Goal: Contribute content: Contribute content

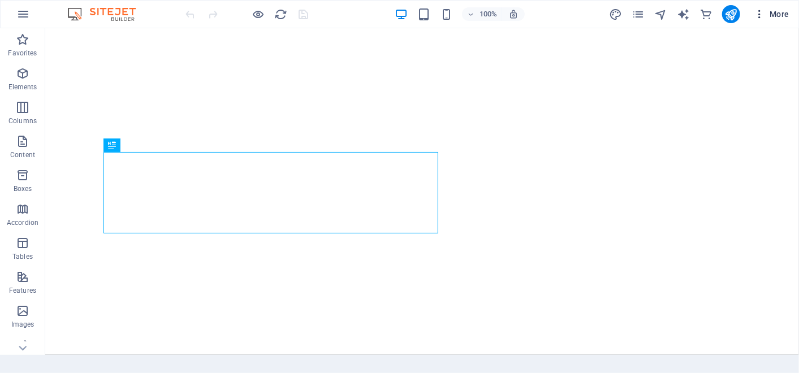
click at [763, 14] on icon "button" at bounding box center [759, 13] width 11 height 11
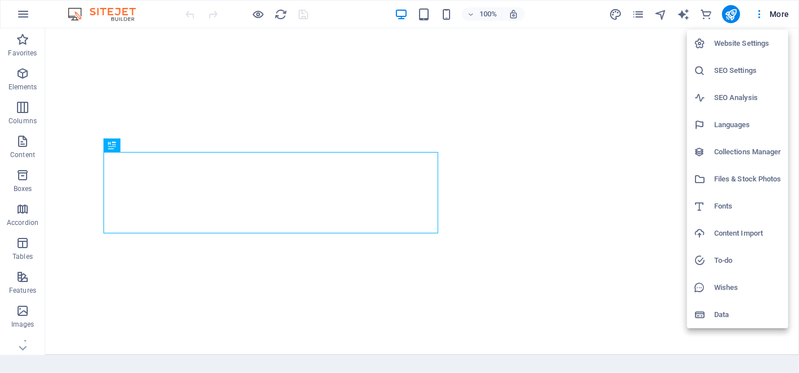
click at [728, 155] on h6 "Collections Manager" at bounding box center [748, 152] width 67 height 14
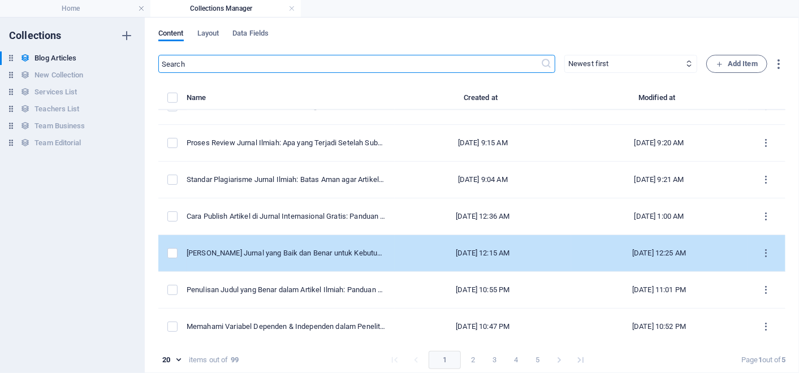
scroll to position [5, 0]
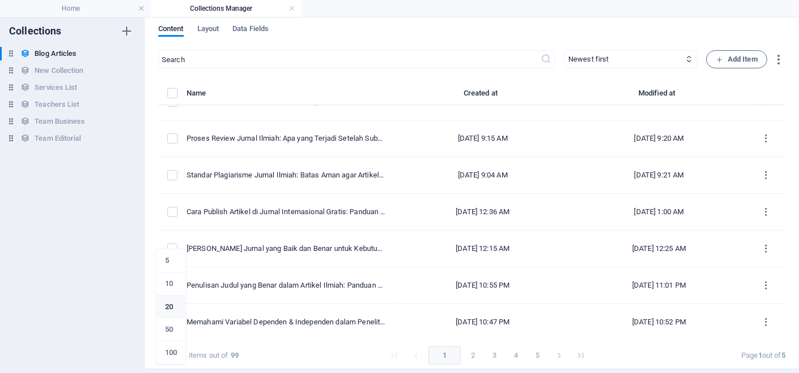
click at [175, 354] on body "[DOMAIN_NAME] Home Collections Manager Favorites Elements Columns Content Boxes…" at bounding box center [399, 186] width 799 height 373
click at [177, 321] on li "50" at bounding box center [171, 330] width 30 height 23
type input "50"
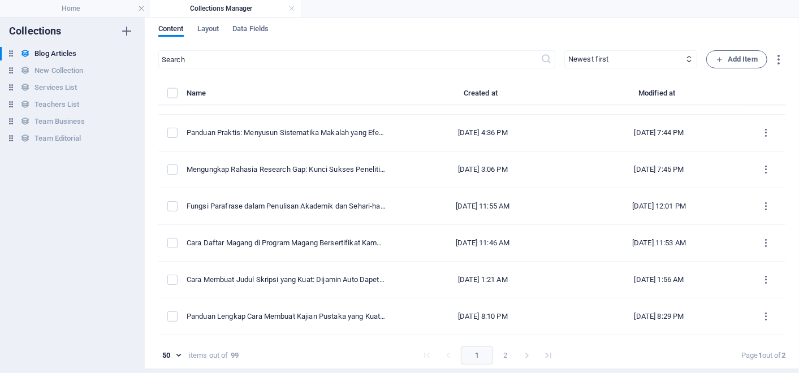
scroll to position [1015, 0]
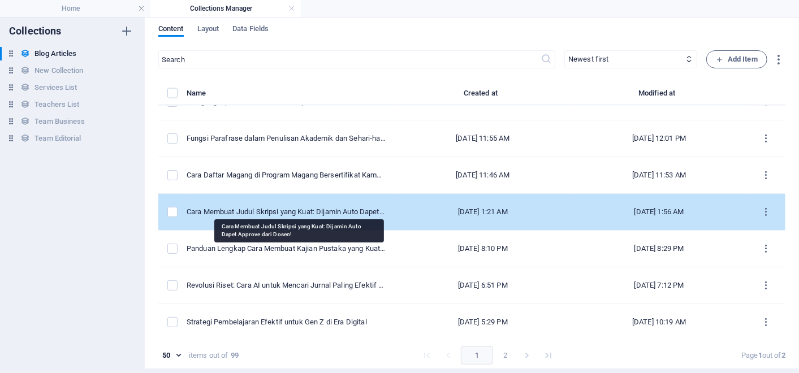
click at [356, 207] on div "Cara Membuat Judul Skripsi yang Kuat: Dijamin Auto Dapet Approve dari Dosen!" at bounding box center [286, 212] width 199 height 10
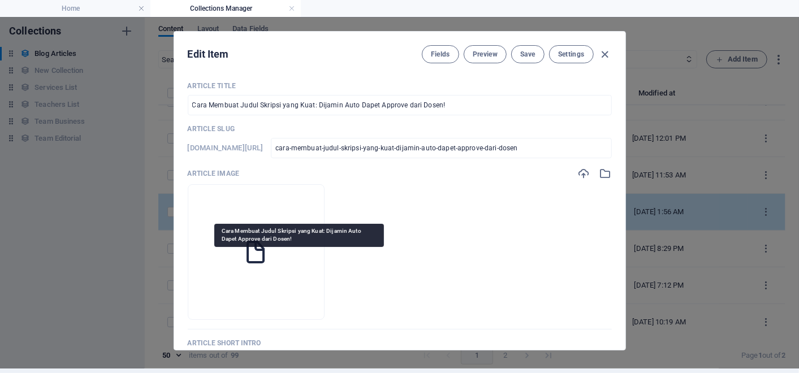
scroll to position [0, 0]
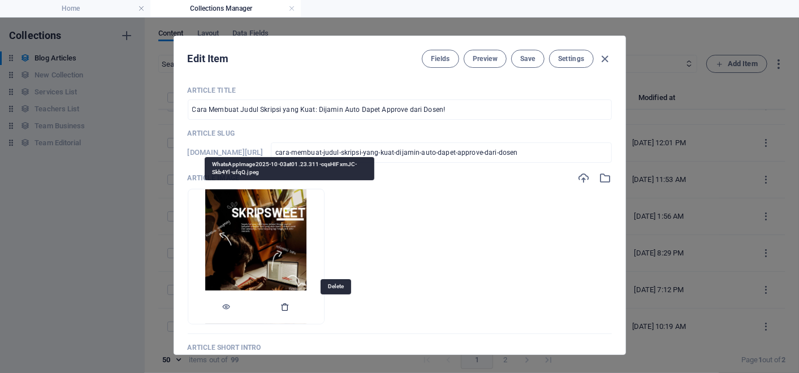
click at [290, 308] on icon "button" at bounding box center [285, 307] width 9 height 9
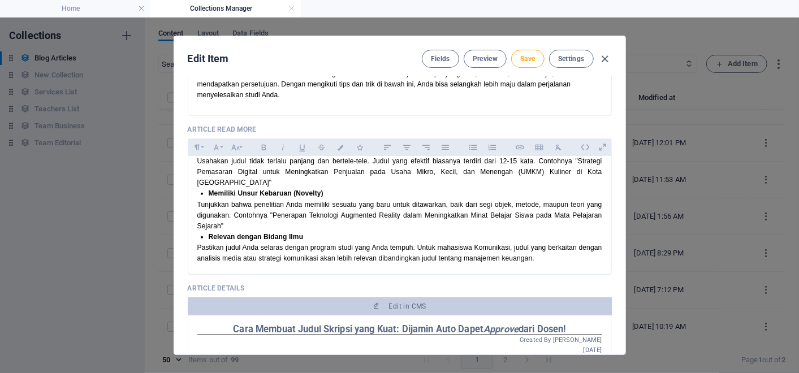
scroll to position [314, 0]
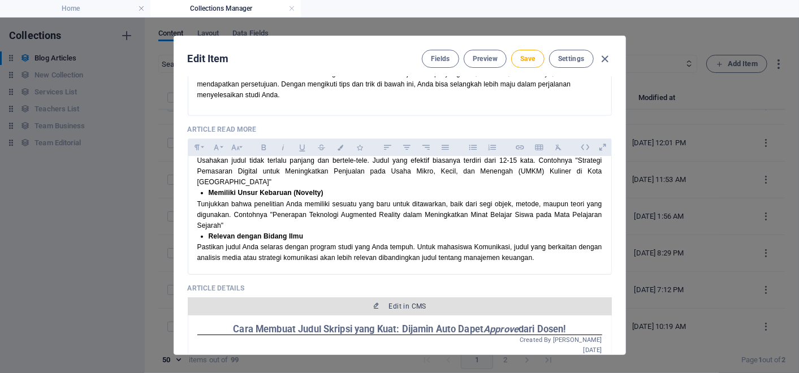
click at [416, 298] on button "Edit in CMS" at bounding box center [400, 307] width 424 height 18
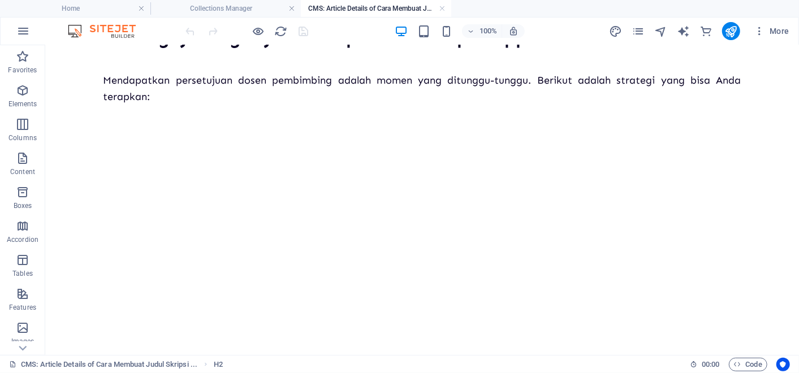
scroll to position [1413, 0]
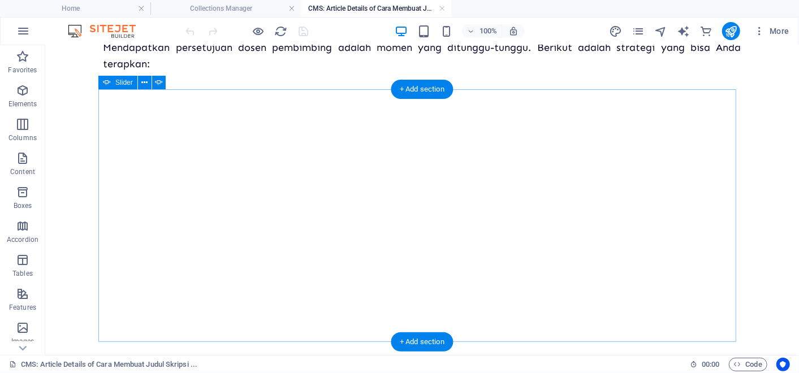
click at [103, 83] on button "button" at bounding box center [103, 83] width 0 height 0
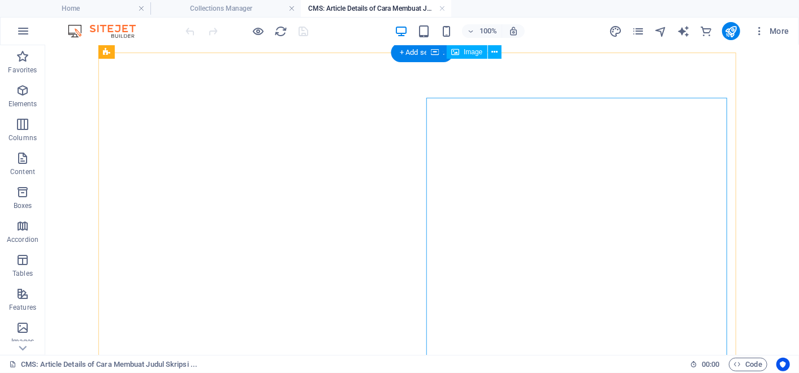
scroll to position [2107, 0]
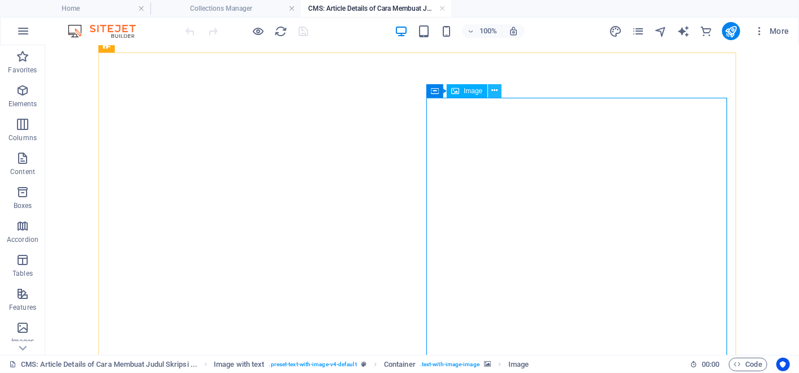
click at [493, 94] on icon at bounding box center [495, 91] width 6 height 12
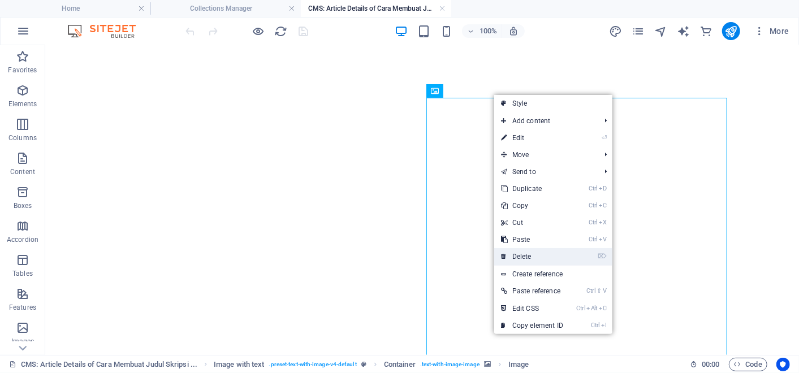
click at [521, 260] on link "⌦ Delete" at bounding box center [532, 256] width 76 height 17
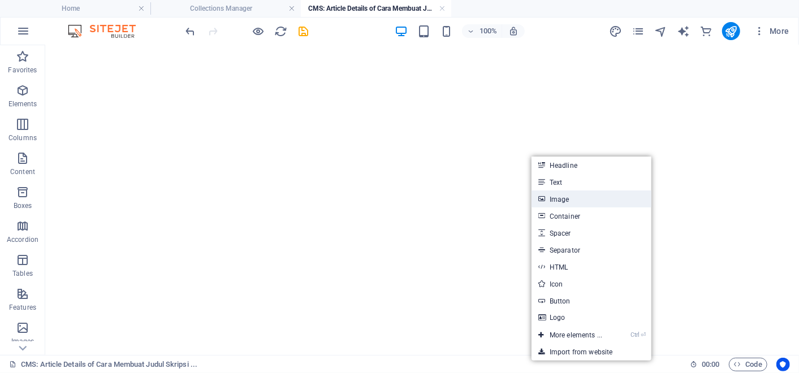
click at [596, 202] on link "Image" at bounding box center [592, 199] width 120 height 17
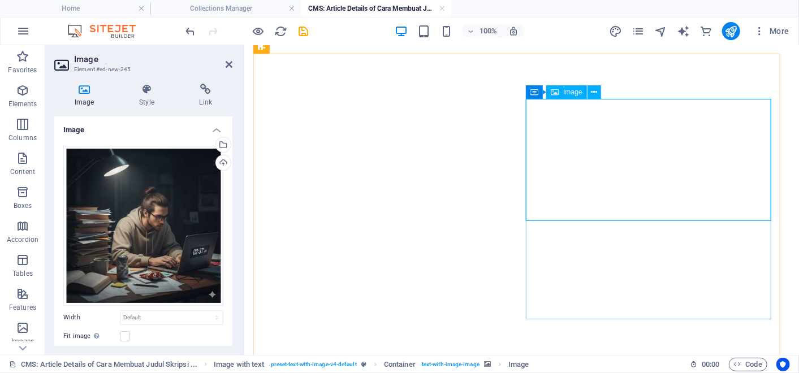
scroll to position [2338, 0]
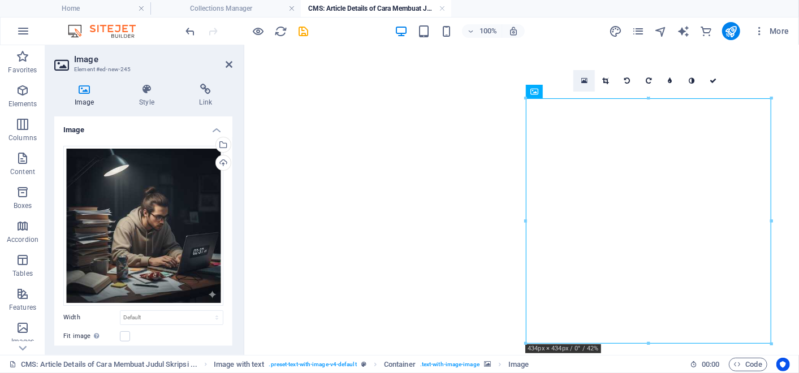
click at [587, 80] on icon at bounding box center [585, 81] width 6 height 8
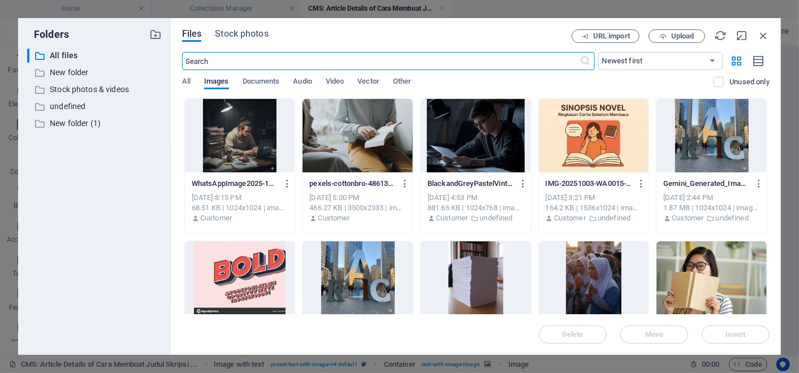
scroll to position [2278, 0]
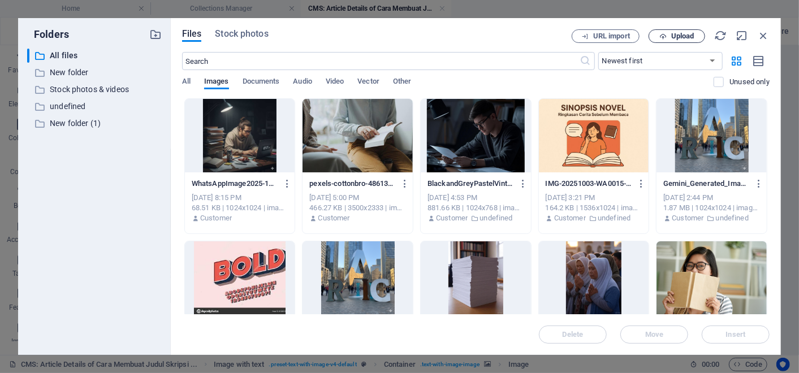
click at [698, 40] on span "Upload" at bounding box center [677, 36] width 46 height 7
click at [764, 31] on icon "button" at bounding box center [764, 35] width 12 height 12
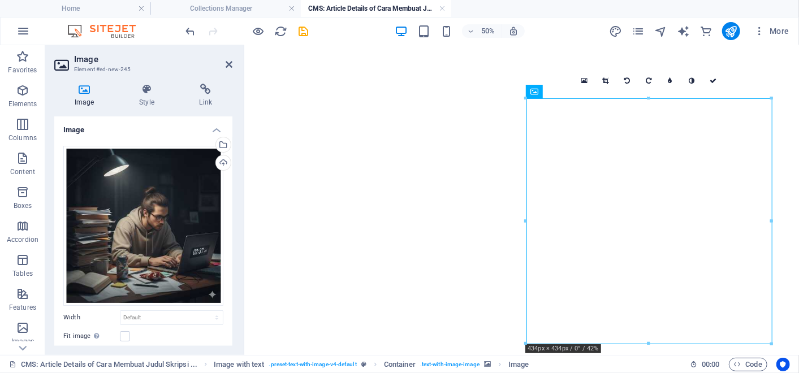
scroll to position [2338, 0]
click at [591, 92] on div "16:10 16:9 4:3 1:1 1:2 0" at bounding box center [649, 80] width 150 height 21
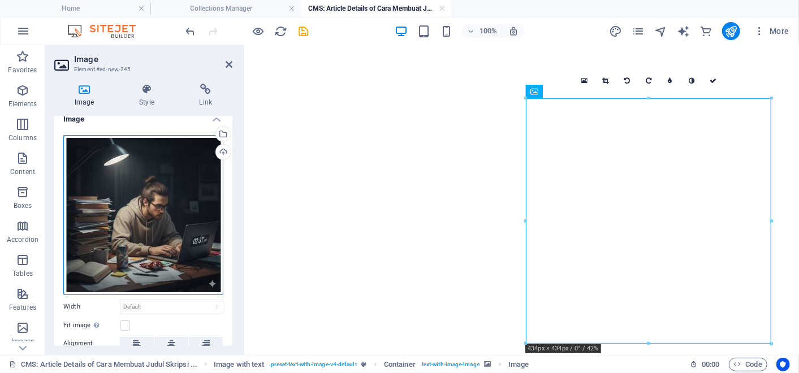
scroll to position [0, 0]
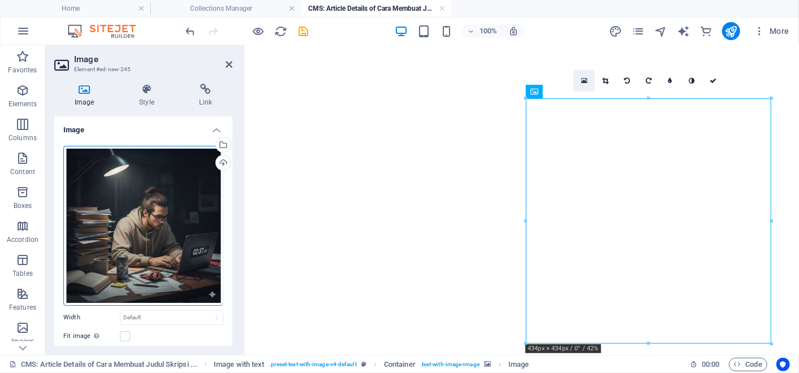
click at [585, 78] on icon at bounding box center [585, 81] width 6 height 8
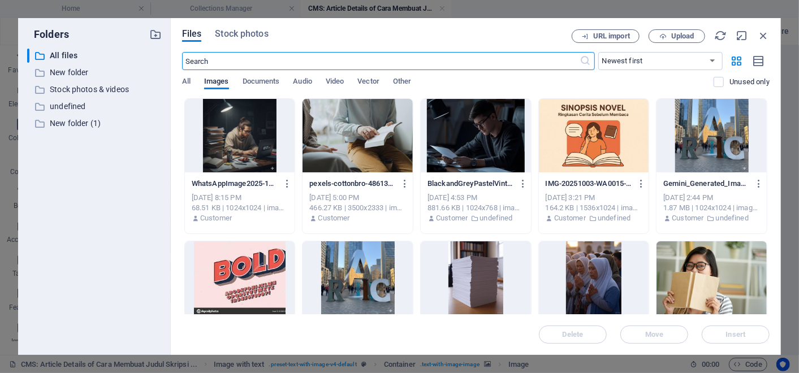
scroll to position [2278, 0]
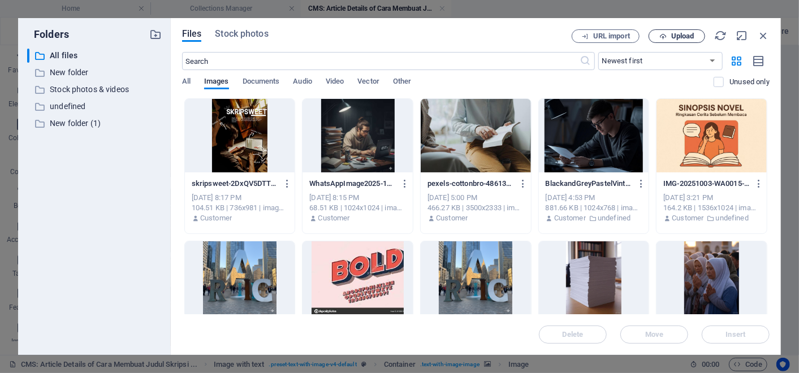
click at [672, 36] on span "Upload" at bounding box center [683, 36] width 23 height 7
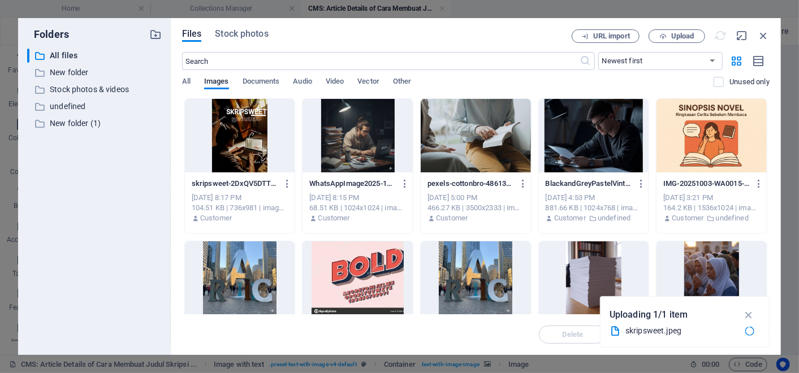
click at [247, 121] on div at bounding box center [240, 136] width 110 height 74
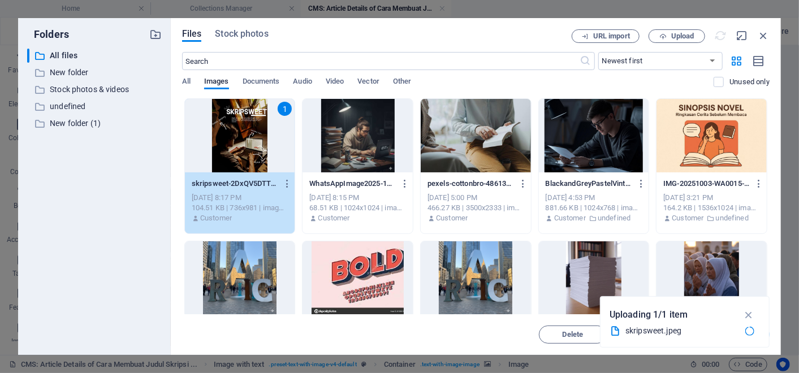
click at [247, 121] on div "1" at bounding box center [240, 136] width 110 height 74
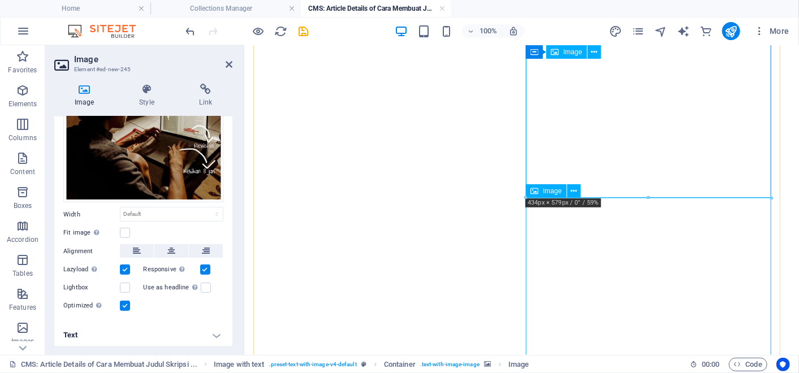
scroll to position [2573, 0]
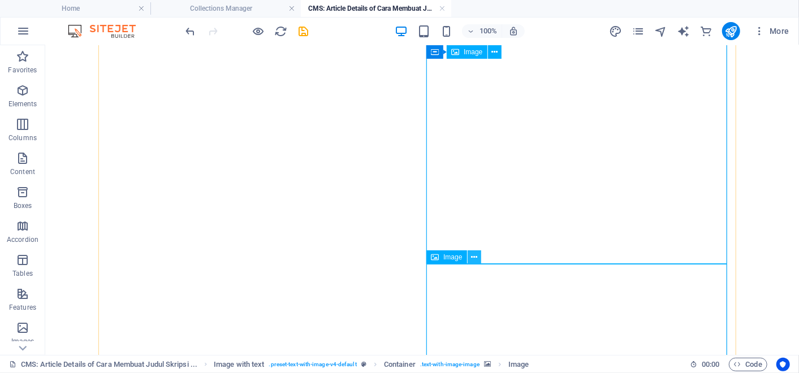
click at [476, 258] on icon at bounding box center [474, 258] width 6 height 12
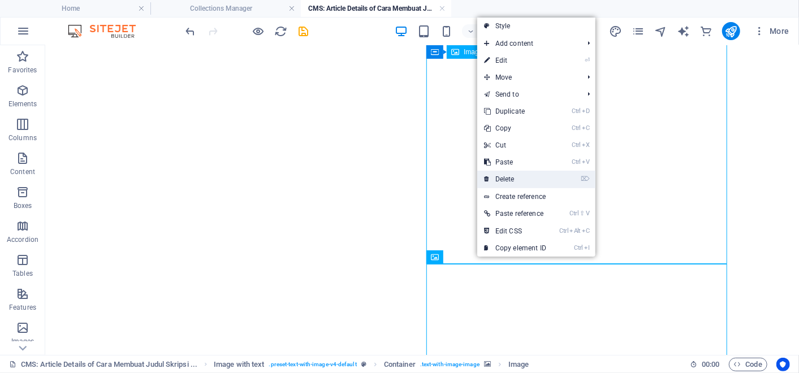
click at [496, 175] on link "⌦ Delete" at bounding box center [516, 179] width 76 height 17
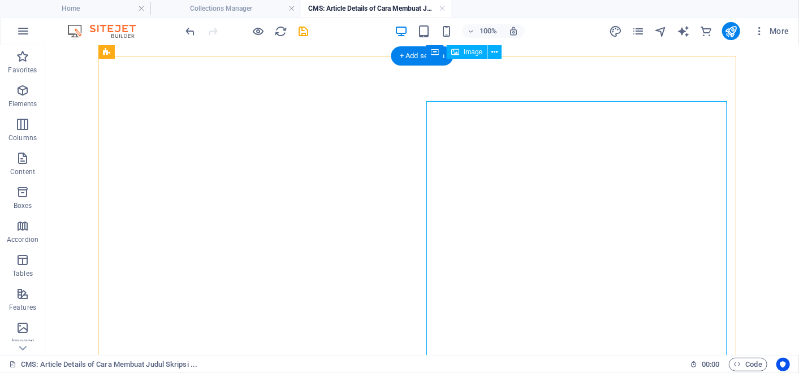
scroll to position [2104, 0]
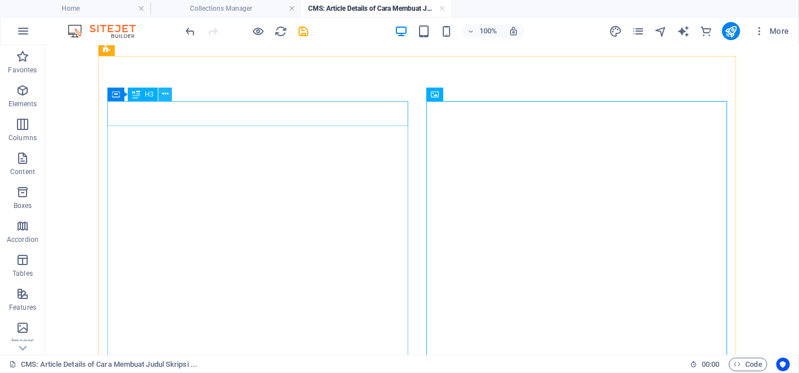
click at [162, 98] on icon at bounding box center [165, 94] width 6 height 12
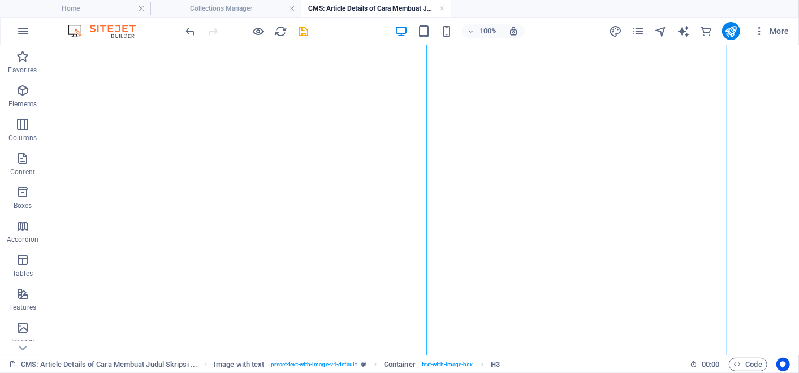
scroll to position [2185, 0]
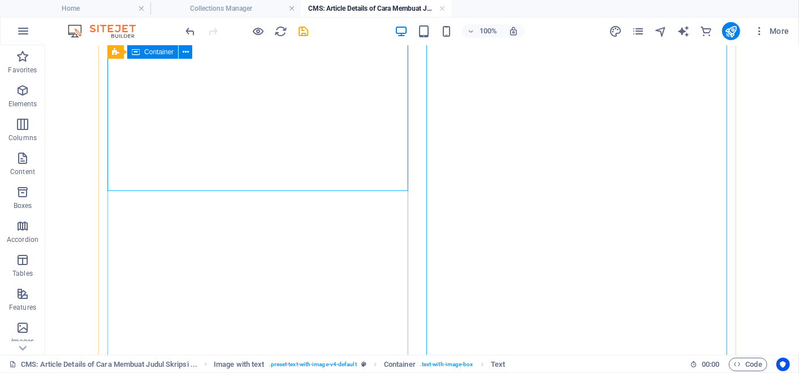
drag, startPoint x: 175, startPoint y: 190, endPoint x: 175, endPoint y: 203, distance: 13.0
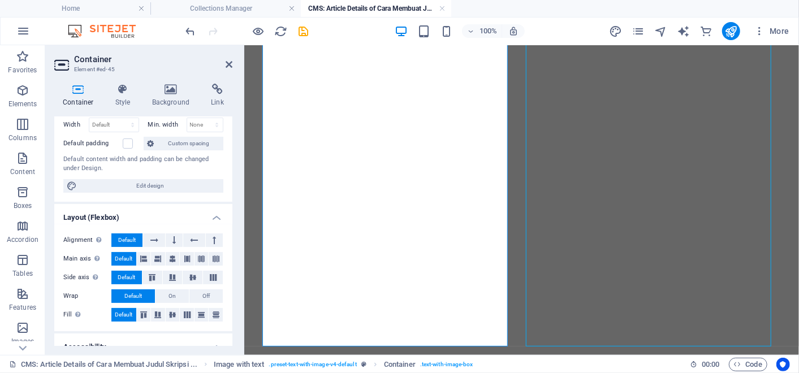
scroll to position [88, 0]
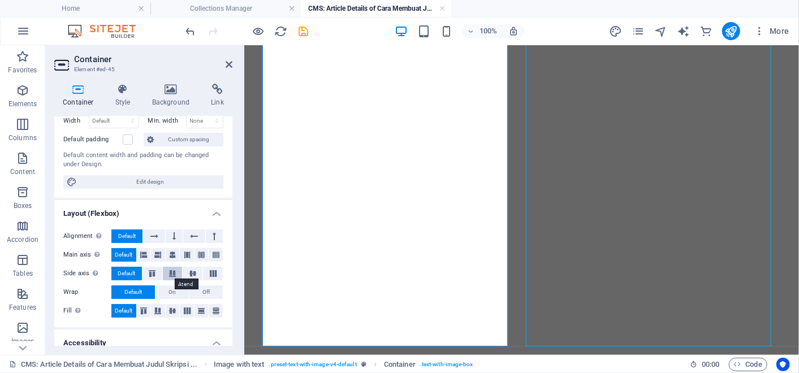
click at [173, 274] on icon at bounding box center [173, 273] width 14 height 7
click at [127, 270] on span "Default" at bounding box center [127, 274] width 18 height 14
click at [225, 72] on header "Container Element #ed-45" at bounding box center [143, 59] width 178 height 29
click at [227, 64] on icon at bounding box center [229, 64] width 7 height 9
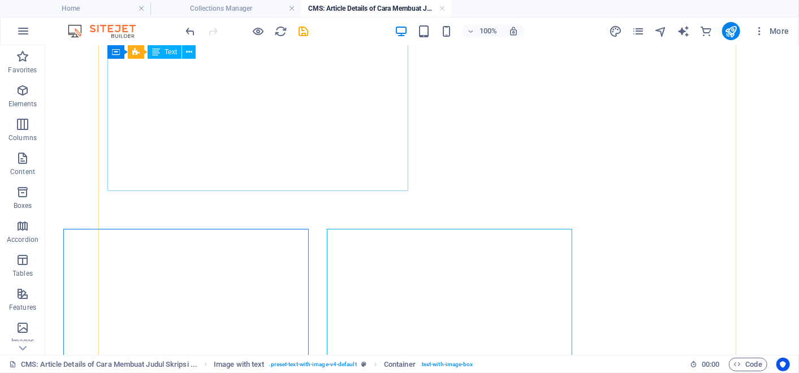
scroll to position [2185, 0]
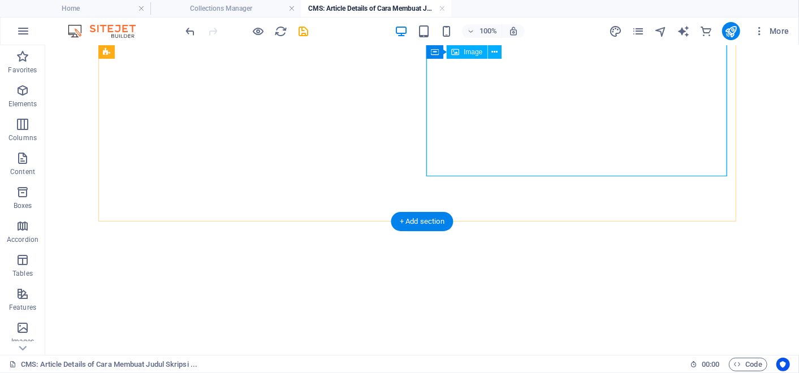
scroll to position [2512, 0]
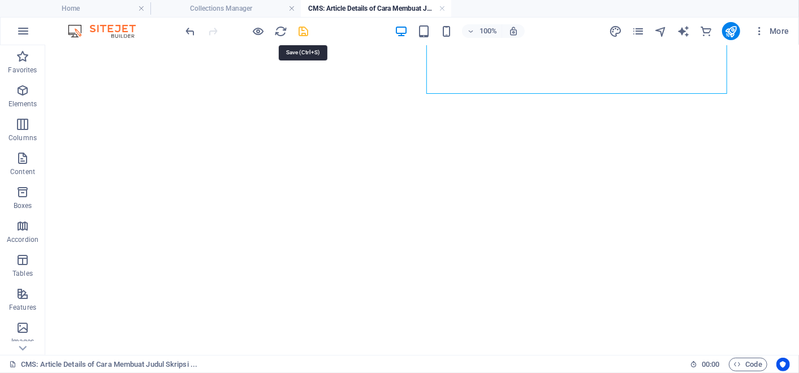
click at [306, 33] on icon "save" at bounding box center [304, 31] width 13 height 13
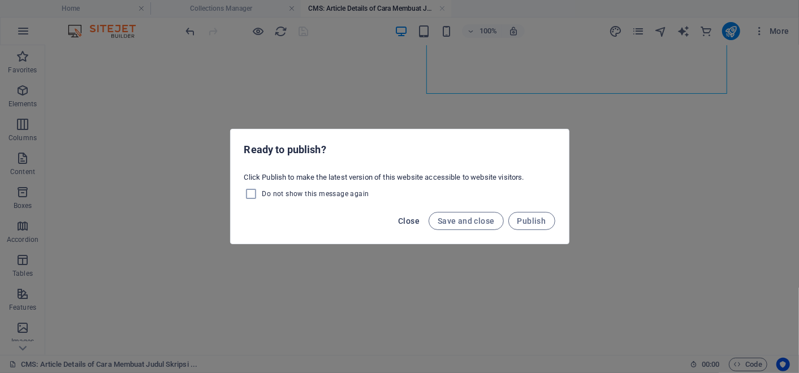
click at [420, 218] on span "Close" at bounding box center [408, 221] width 21 height 9
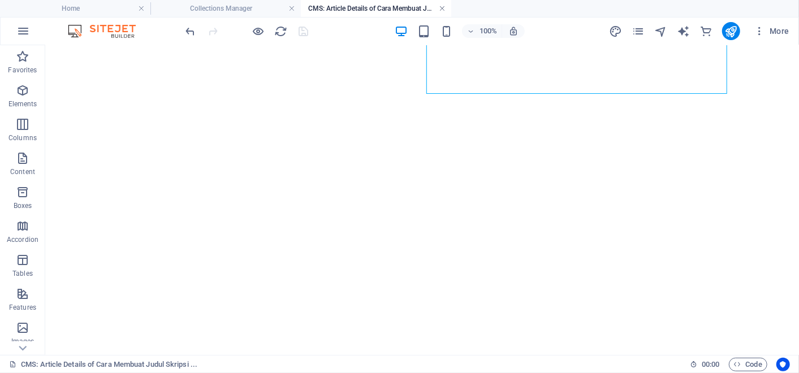
click at [439, 8] on link at bounding box center [442, 8] width 7 height 11
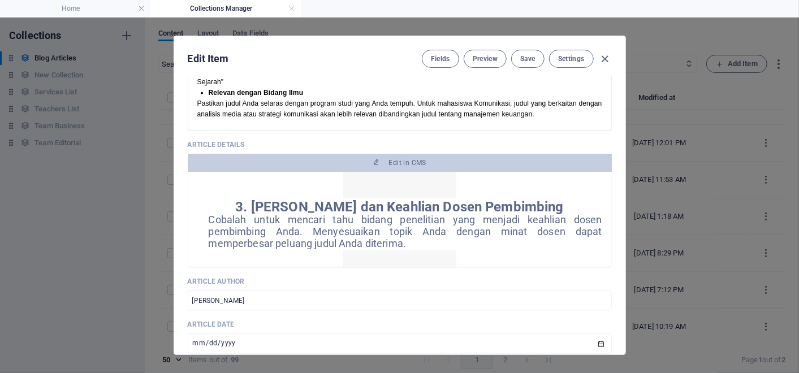
scroll to position [849, 0]
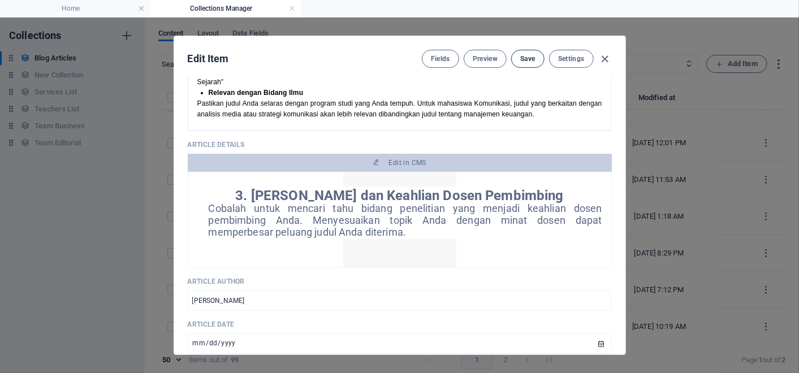
click at [535, 63] on button "Save" at bounding box center [527, 59] width 33 height 18
click at [484, 63] on span "Preview" at bounding box center [485, 58] width 25 height 9
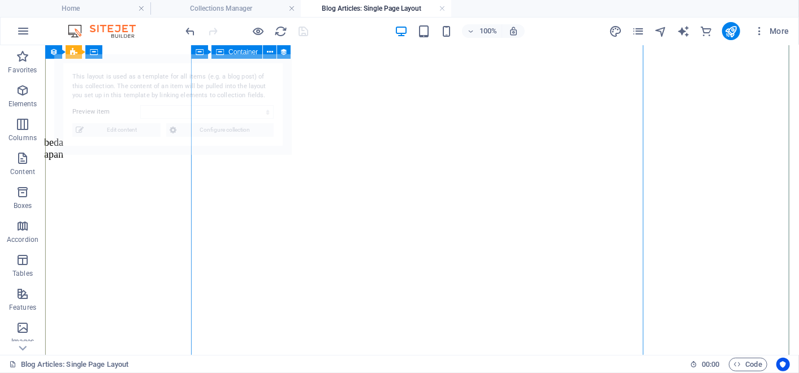
scroll to position [1991, 0]
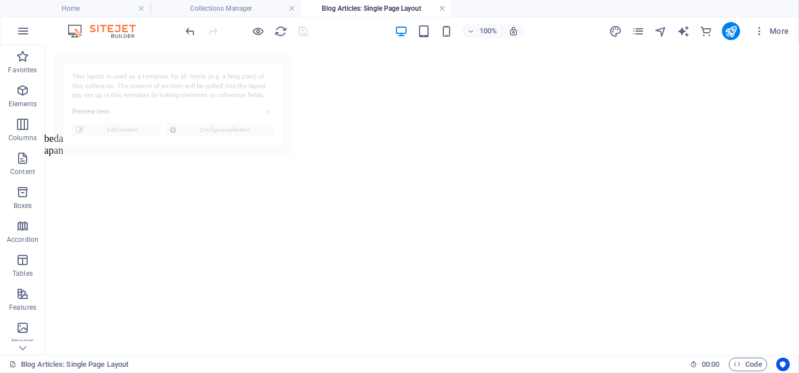
click at [442, 10] on link at bounding box center [442, 8] width 7 height 11
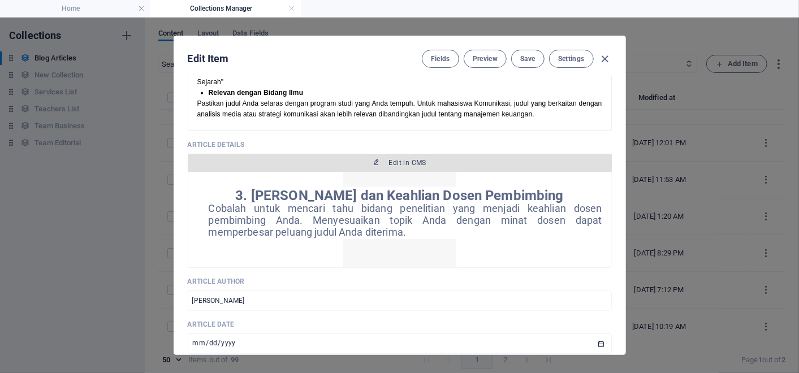
click at [357, 158] on span "Edit in CMS" at bounding box center [399, 162] width 415 height 9
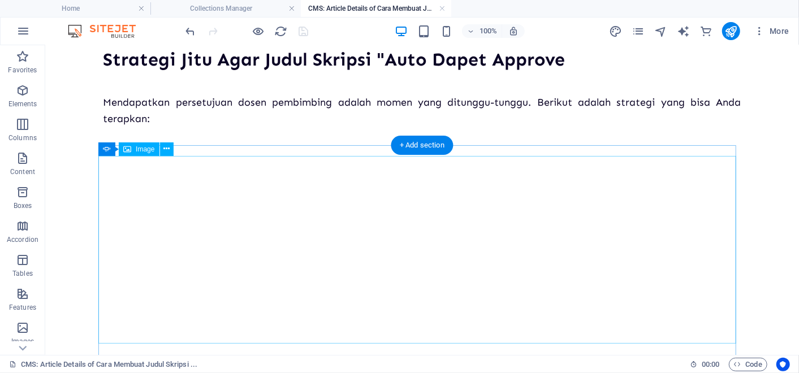
scroll to position [1357, 0]
click at [103, 139] on button "button" at bounding box center [103, 139] width 0 height 0
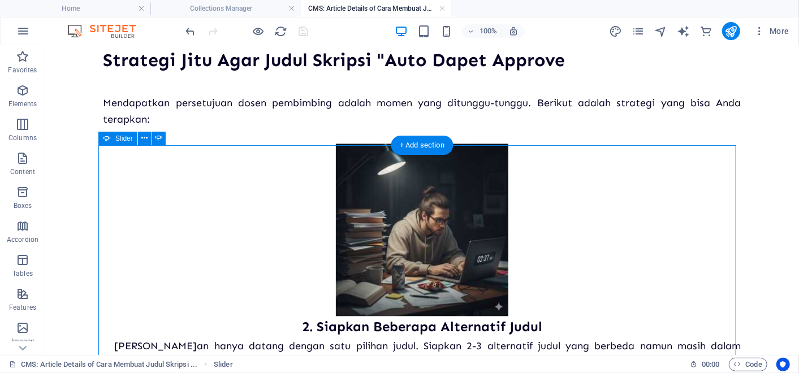
click at [103, 139] on button "button" at bounding box center [103, 139] width 0 height 0
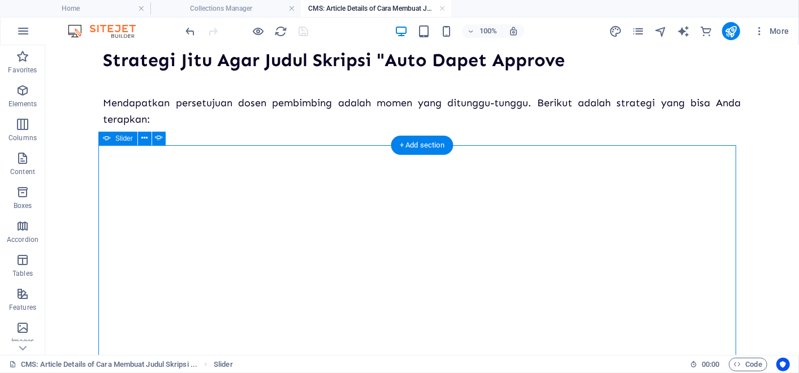
click at [103, 139] on button "button" at bounding box center [103, 139] width 0 height 0
click at [165, 142] on icon at bounding box center [167, 138] width 6 height 12
click at [152, 143] on button at bounding box center [159, 139] width 14 height 14
select select "ms"
select select "s"
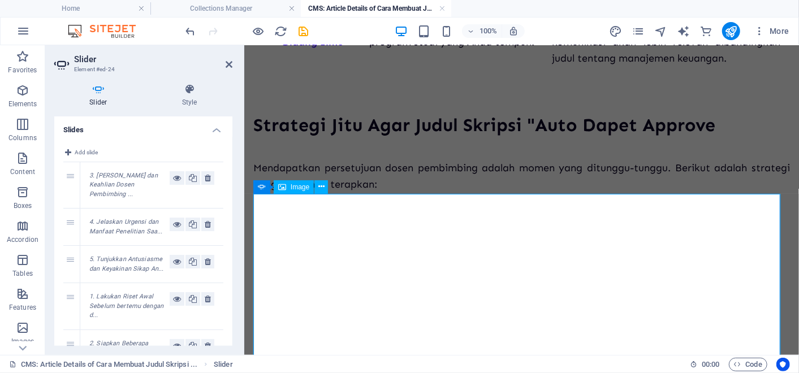
scroll to position [1502, 0]
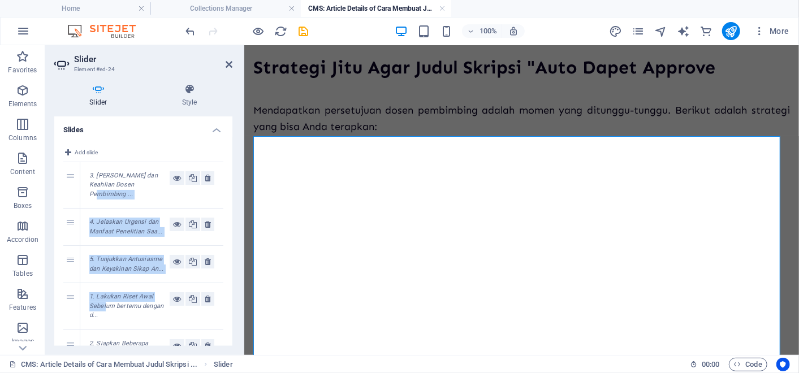
drag, startPoint x: 106, startPoint y: 304, endPoint x: 102, endPoint y: 195, distance: 108.7
click at [102, 195] on div "1 3. [PERSON_NAME] dan Keahlian Dosen Pembimbing ... 2 4. Jelaskan Urgensi dan …" at bounding box center [143, 269] width 160 height 214
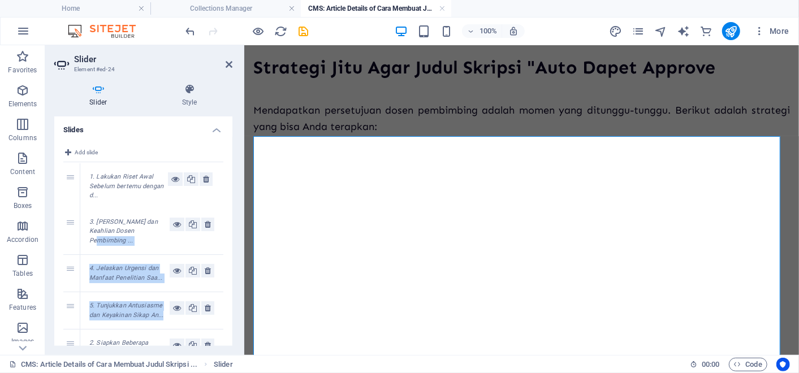
drag, startPoint x: 71, startPoint y: 293, endPoint x: 71, endPoint y: 174, distance: 119.4
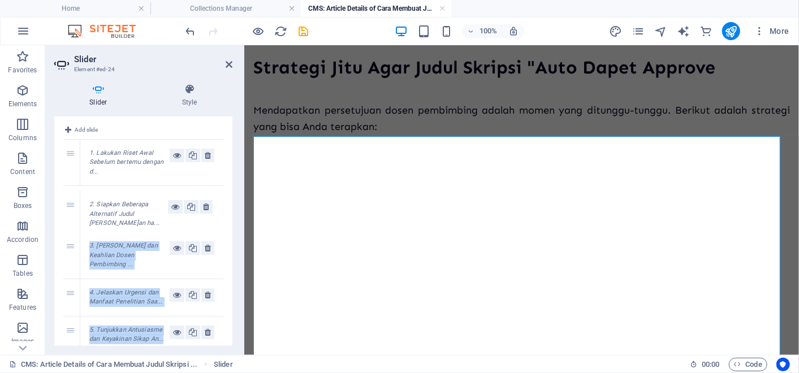
drag, startPoint x: 68, startPoint y: 345, endPoint x: 71, endPoint y: 206, distance: 138.6
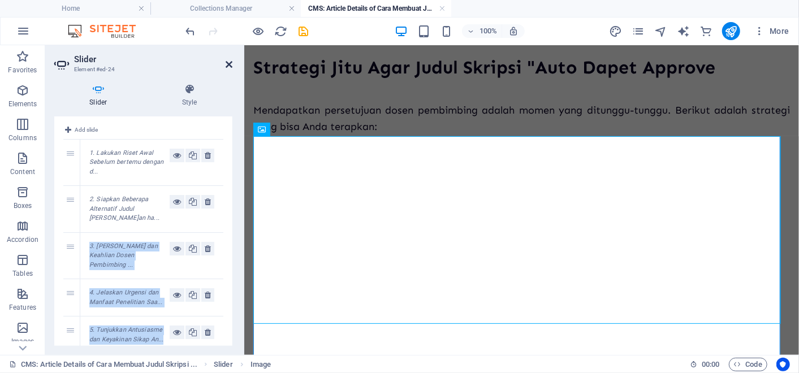
click at [231, 64] on icon at bounding box center [229, 64] width 7 height 9
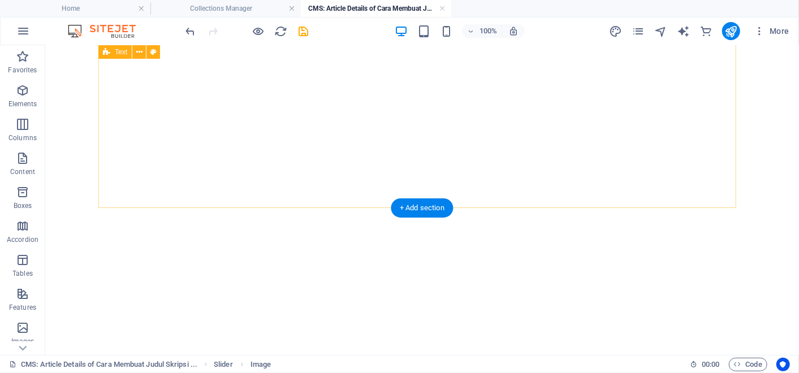
scroll to position [1953, 0]
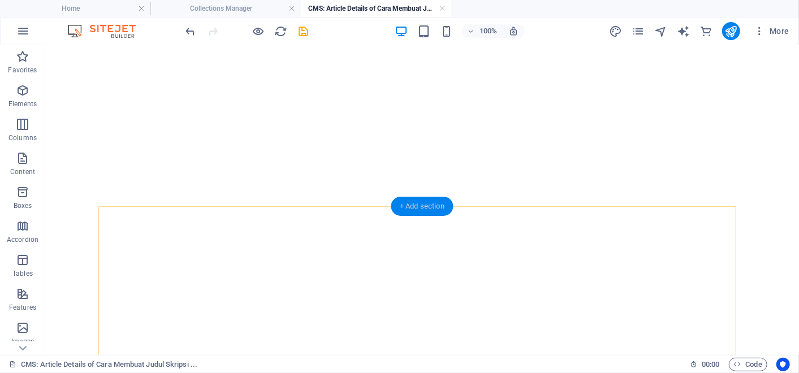
click at [415, 204] on div "+ Add section" at bounding box center [422, 206] width 63 height 19
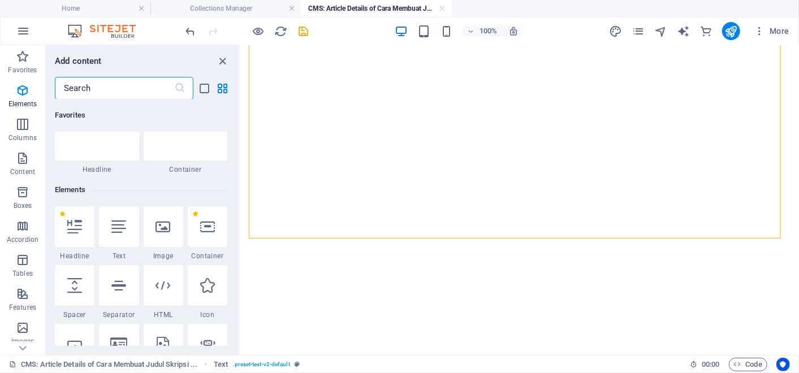
scroll to position [0, 0]
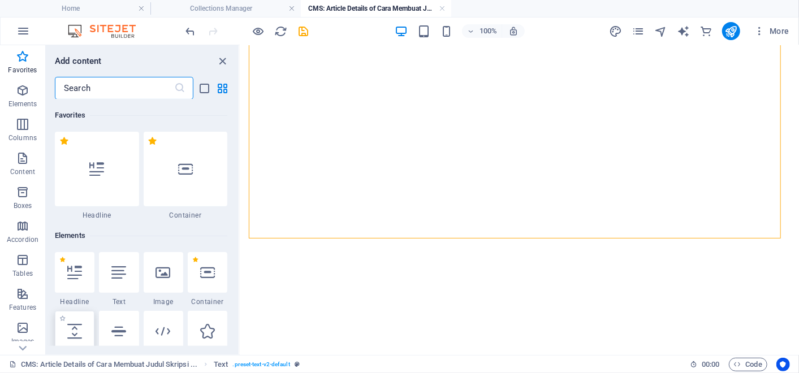
click at [74, 341] on div at bounding box center [75, 331] width 40 height 41
select select "px"
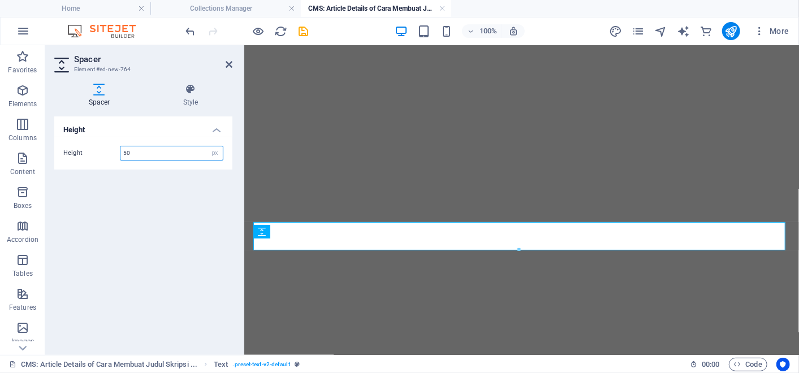
scroll to position [2153, 0]
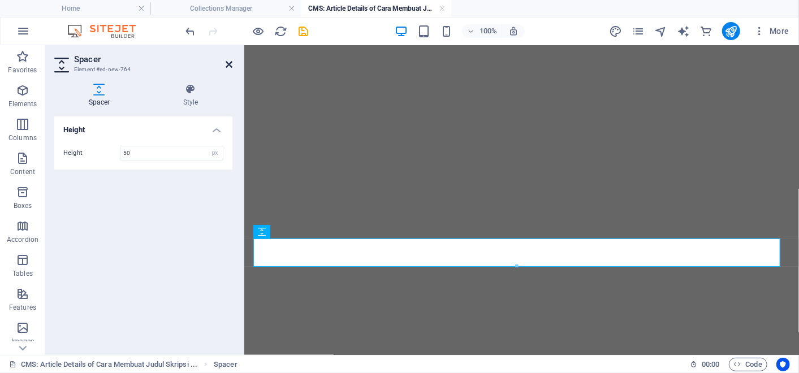
click at [227, 62] on icon at bounding box center [229, 64] width 7 height 9
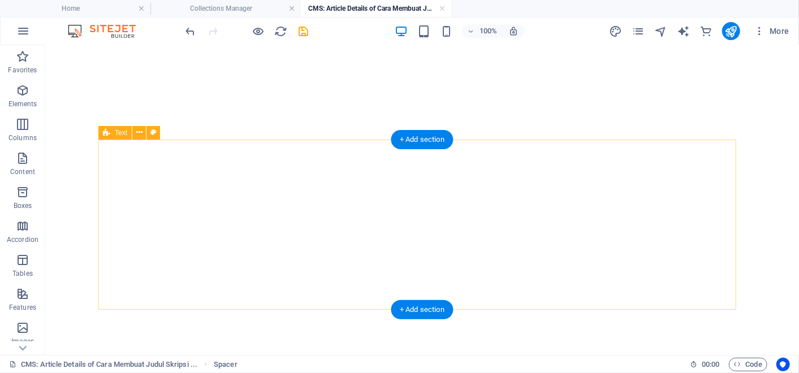
scroll to position [2540, 0]
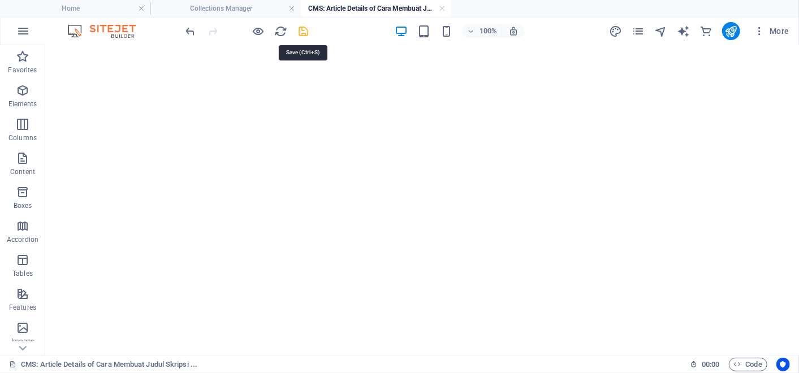
click at [308, 32] on icon "save" at bounding box center [304, 31] width 13 height 13
click at [446, 8] on h4 "CMS: Article Details of Cara Membuat Judul Skripsi ..." at bounding box center [376, 8] width 150 height 12
click at [444, 8] on link at bounding box center [442, 8] width 7 height 11
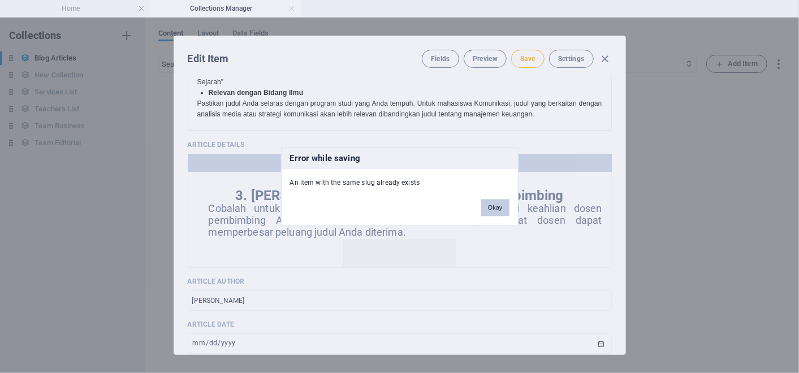
click at [499, 213] on button "Okay" at bounding box center [495, 208] width 28 height 17
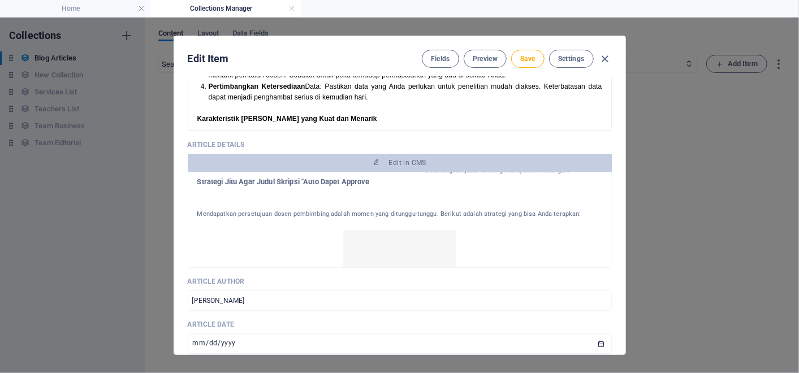
scroll to position [695, 0]
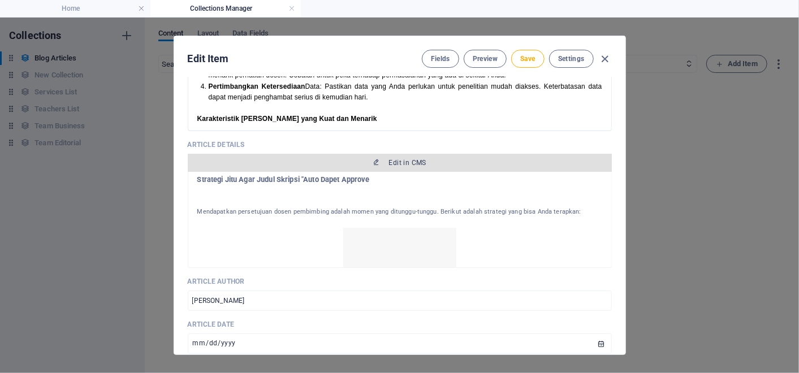
click at [423, 155] on button "Edit in CMS" at bounding box center [400, 163] width 424 height 18
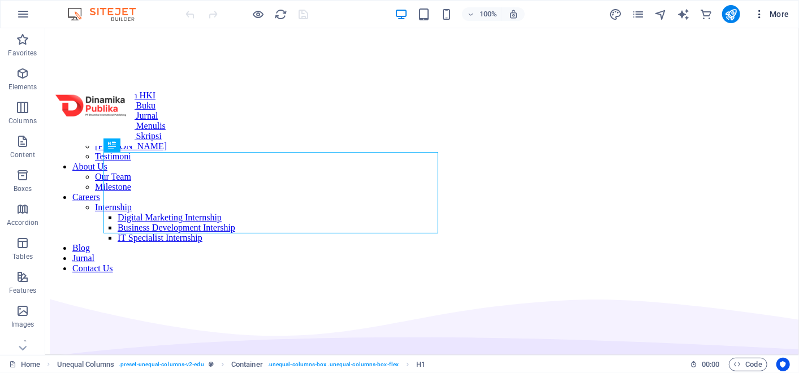
click at [759, 12] on icon "button" at bounding box center [759, 13] width 11 height 11
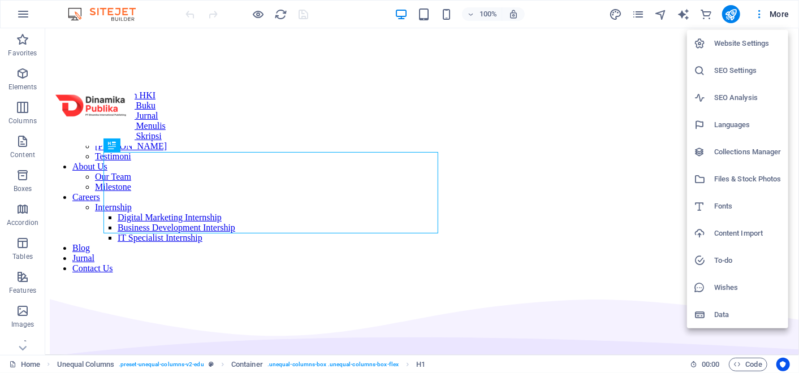
click at [728, 152] on h6 "Collections Manager" at bounding box center [748, 152] width 67 height 14
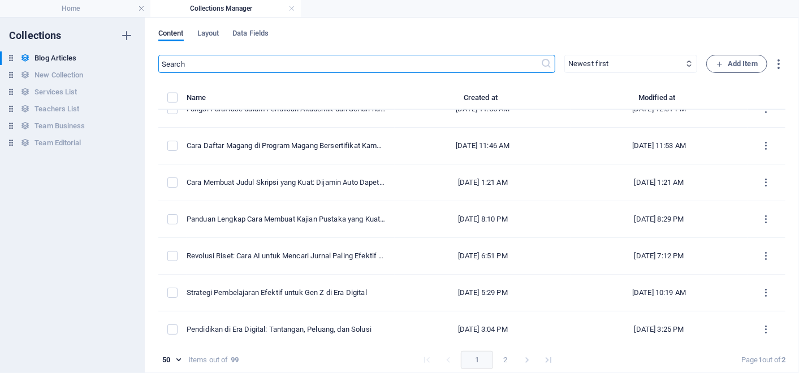
scroll to position [1051, 0]
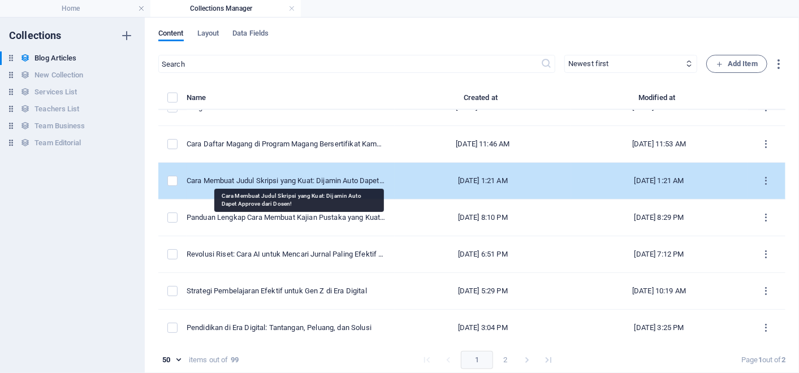
click at [360, 176] on div "Cara Membuat Judul Skripsi yang Kuat: Dijamin Auto Dapet Approve dari Dosen!" at bounding box center [286, 181] width 199 height 10
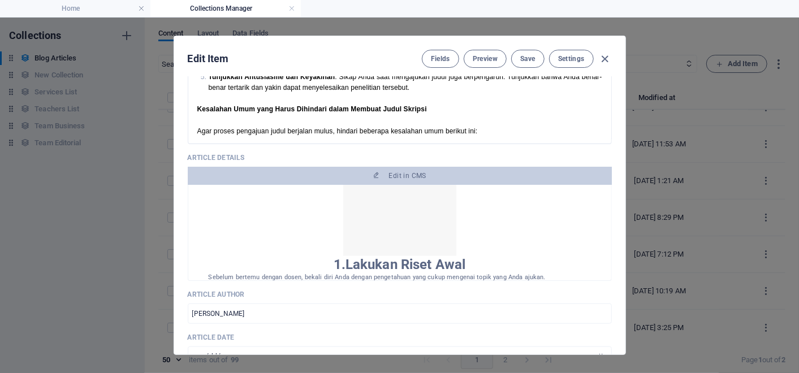
scroll to position [798, 0]
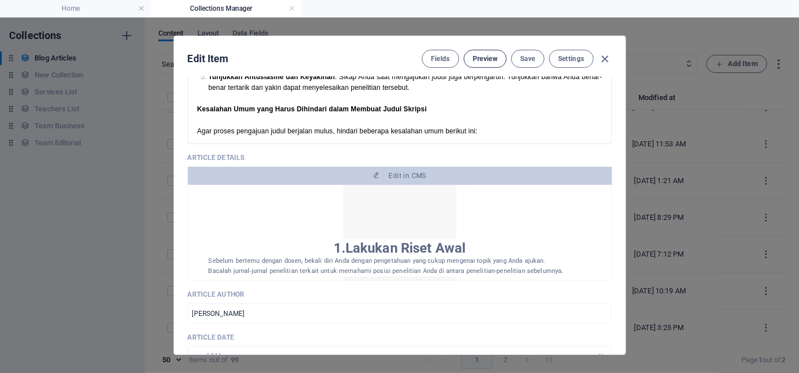
click at [488, 64] on button "Preview" at bounding box center [485, 59] width 43 height 18
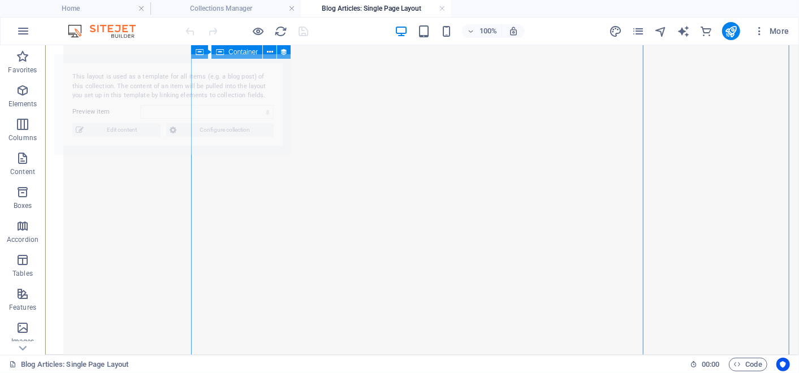
scroll to position [1745, 0]
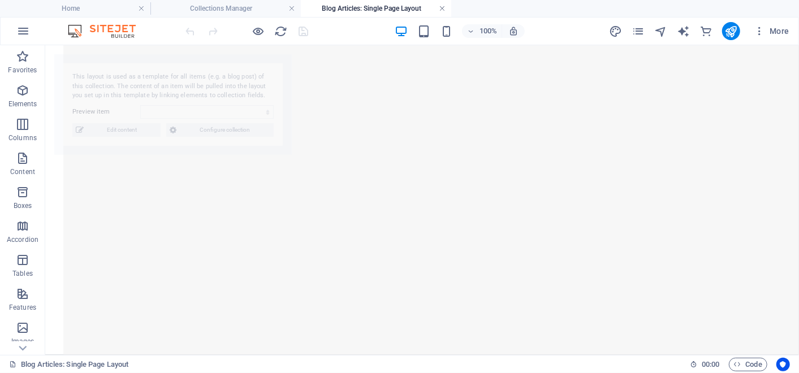
click at [444, 6] on link at bounding box center [442, 8] width 7 height 11
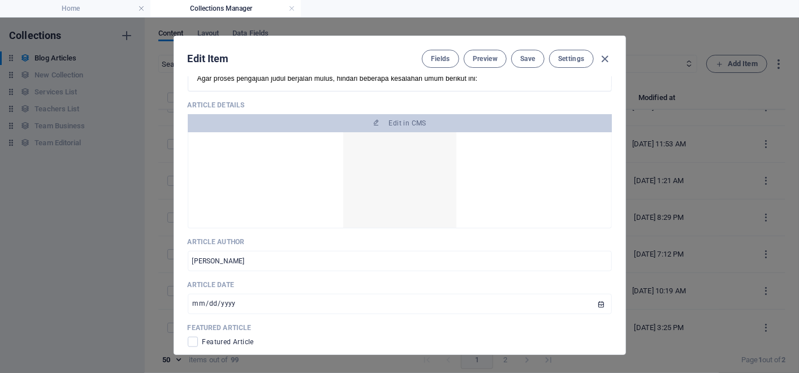
scroll to position [743, 0]
click at [493, 55] on span "Preview" at bounding box center [485, 58] width 25 height 9
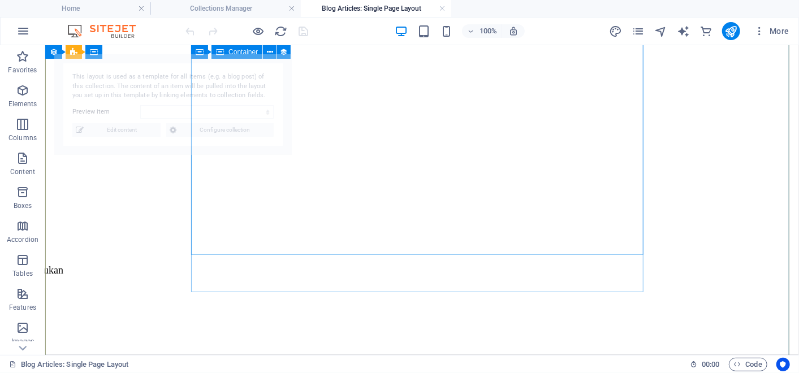
scroll to position [2924, 0]
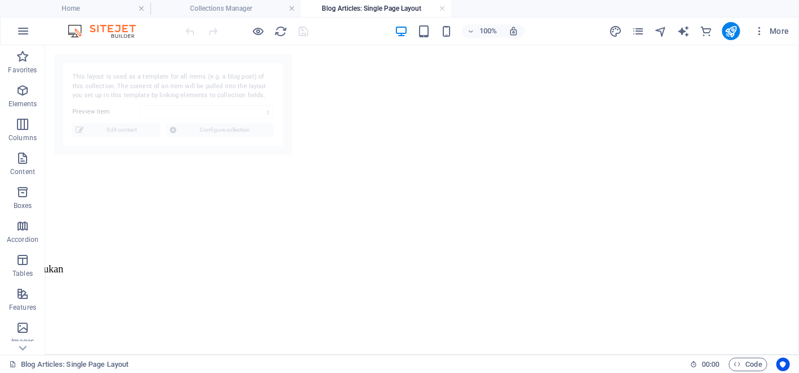
click at [438, 7] on h4 "Blog Articles: Single Page Layout" at bounding box center [376, 8] width 150 height 12
click at [444, 10] on link at bounding box center [442, 8] width 7 height 11
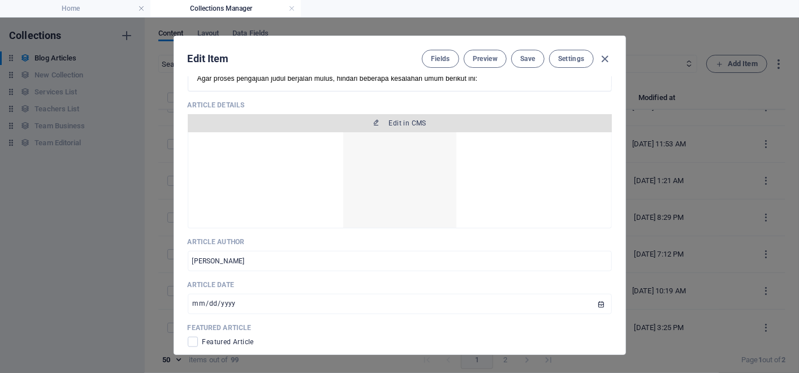
click at [379, 119] on span "Edit in CMS" at bounding box center [399, 123] width 415 height 9
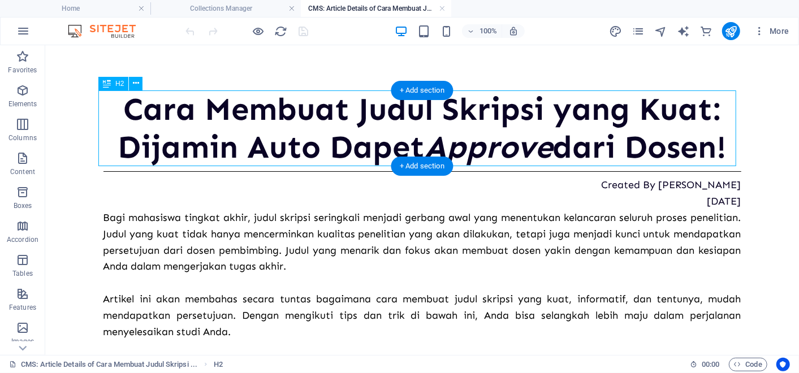
scroll to position [0, 0]
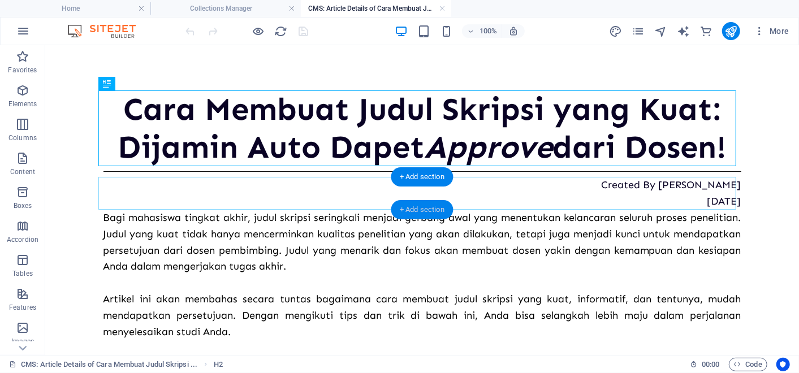
click at [447, 209] on div "+ Add section" at bounding box center [422, 209] width 63 height 19
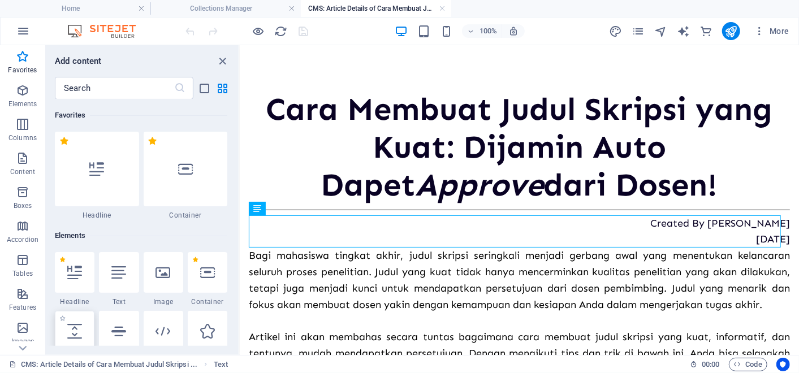
click at [70, 333] on icon at bounding box center [74, 331] width 15 height 15
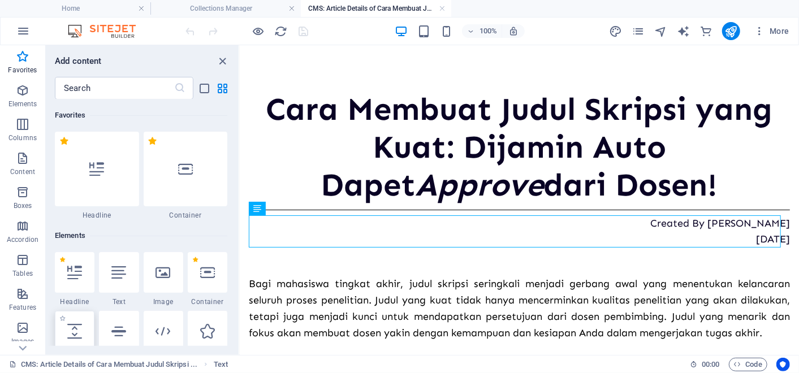
select select "px"
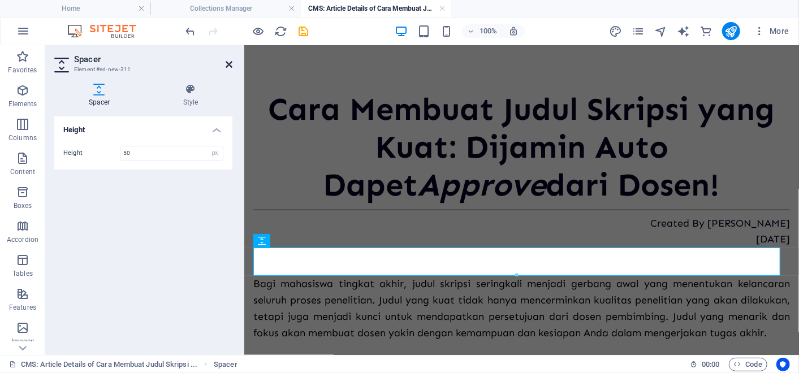
click at [227, 64] on icon at bounding box center [229, 64] width 7 height 9
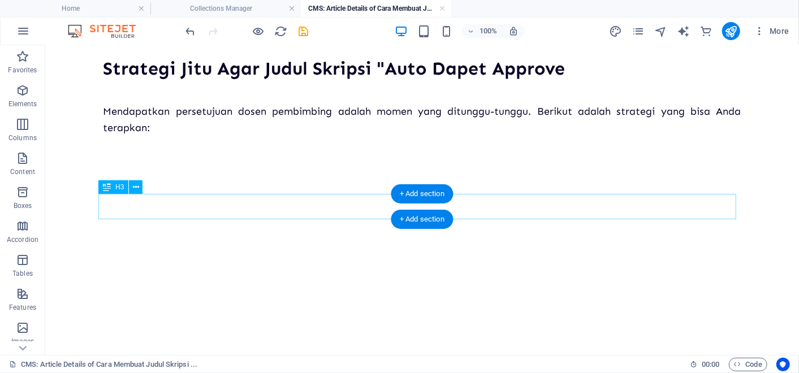
scroll to position [1253, 0]
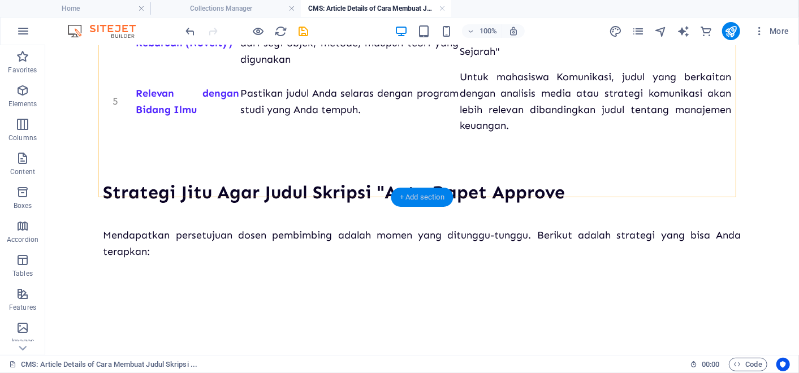
click at [423, 200] on div "+ Add section" at bounding box center [422, 197] width 63 height 19
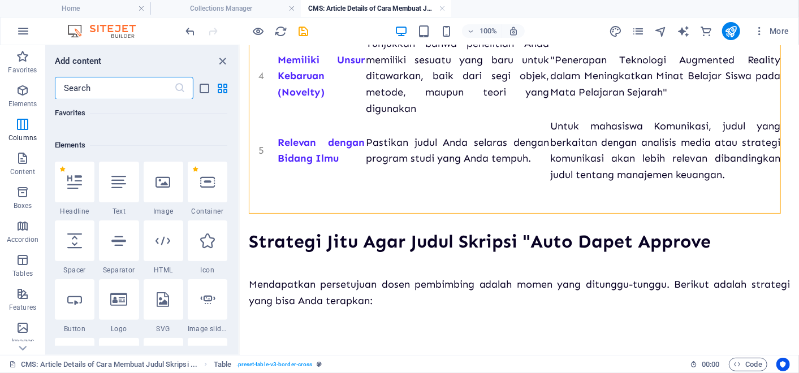
scroll to position [0, 0]
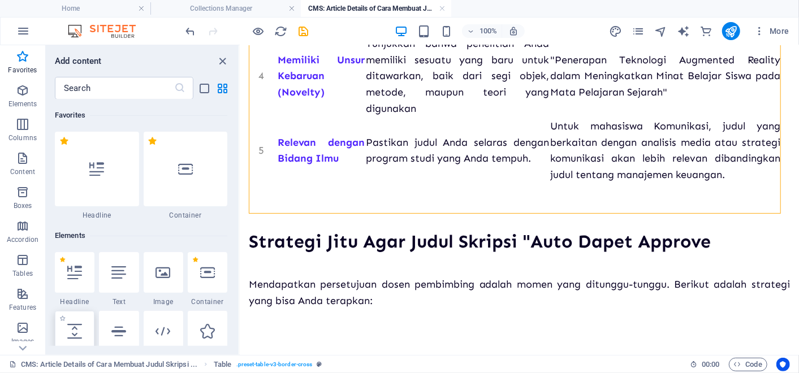
click at [76, 323] on div at bounding box center [75, 331] width 40 height 41
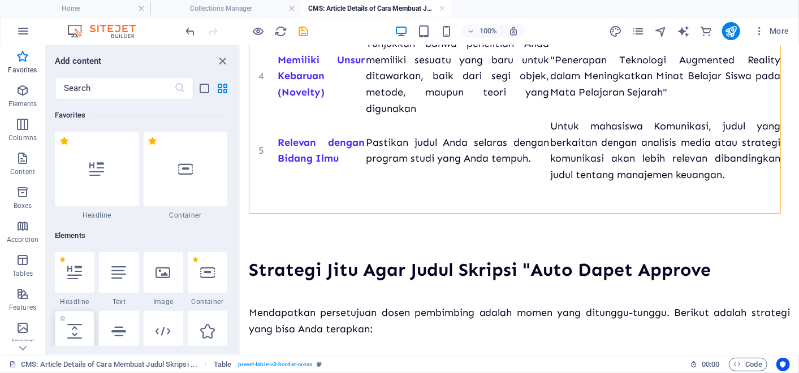
select select "px"
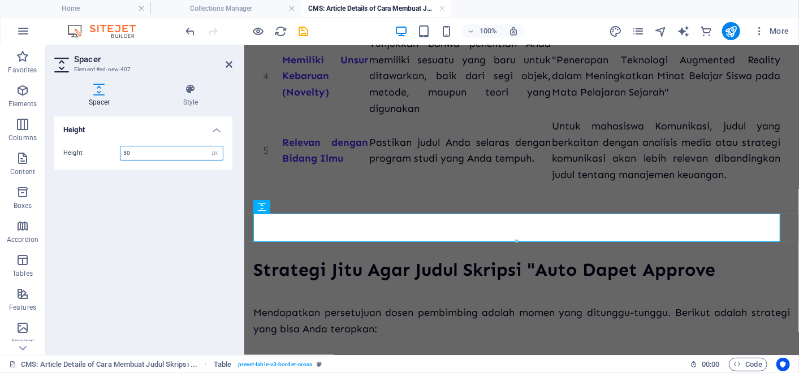
scroll to position [1373, 0]
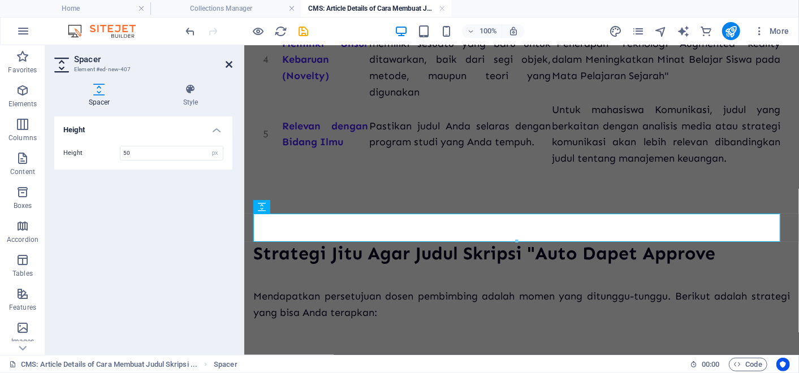
click at [230, 60] on icon at bounding box center [229, 64] width 7 height 9
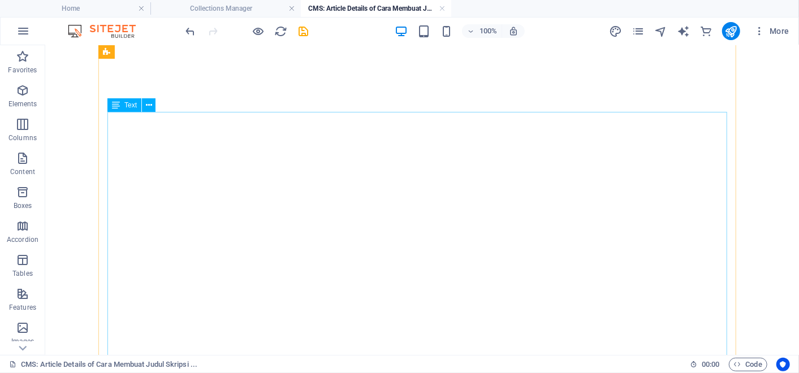
scroll to position [1639, 0]
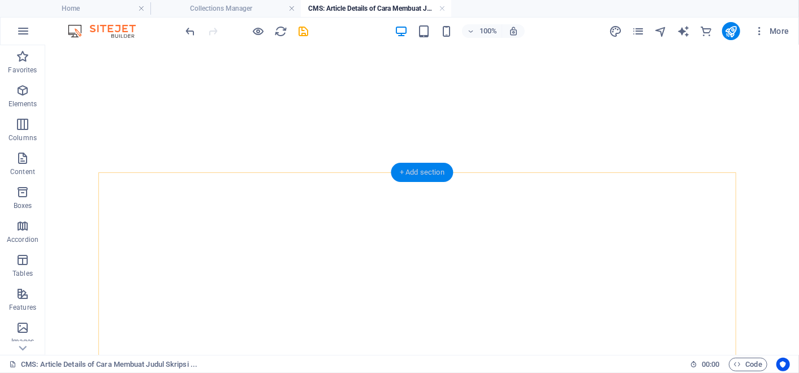
click at [435, 171] on div "+ Add section" at bounding box center [422, 172] width 63 height 19
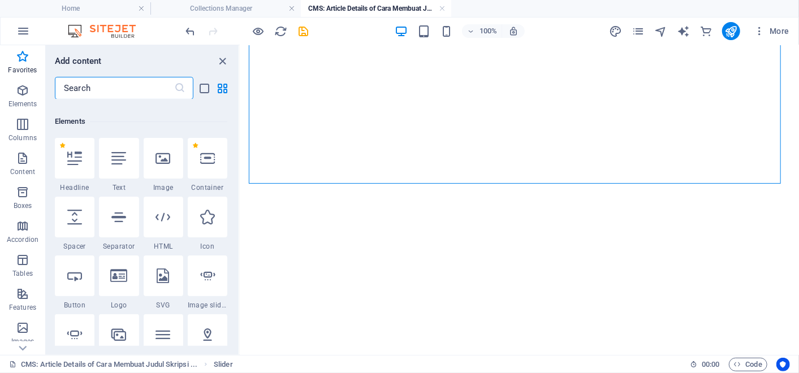
scroll to position [114, 0]
click at [83, 215] on div at bounding box center [75, 217] width 40 height 41
select select "px"
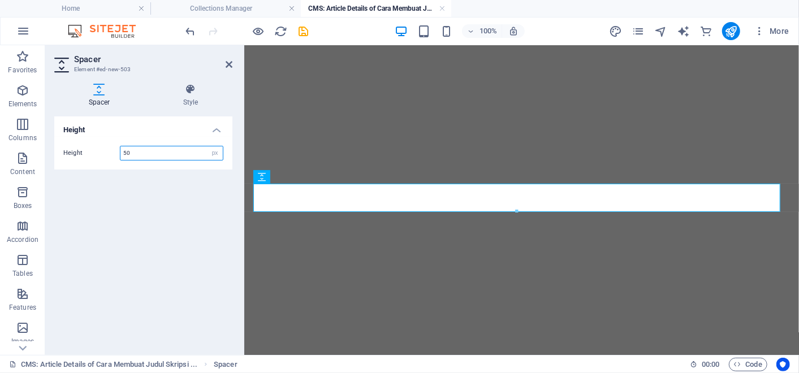
scroll to position [1786, 0]
click at [227, 68] on icon at bounding box center [229, 64] width 7 height 9
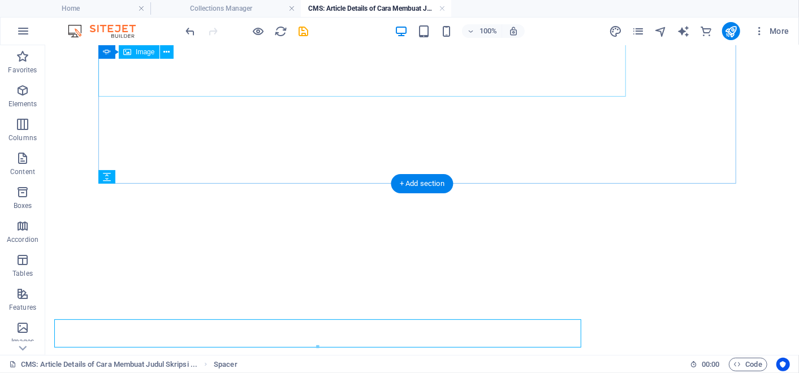
scroll to position [1639, 0]
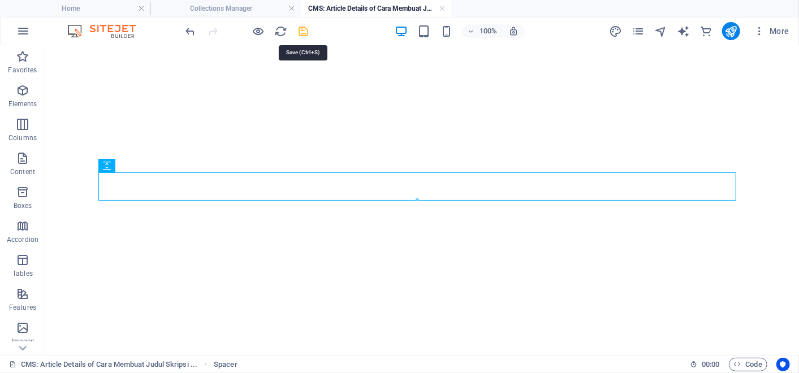
click at [304, 27] on icon "save" at bounding box center [304, 31] width 13 height 13
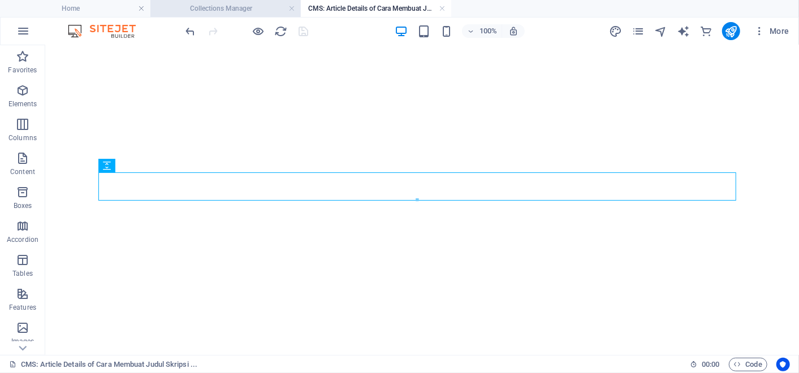
click at [266, 6] on h4 "Collections Manager" at bounding box center [225, 8] width 150 height 12
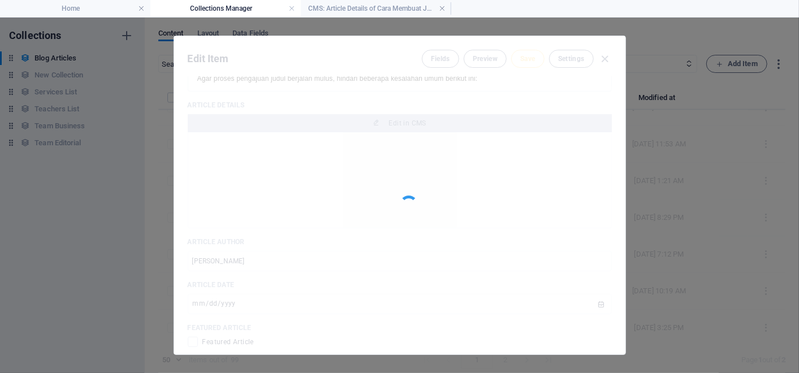
scroll to position [0, 0]
click at [422, 7] on h4 "CMS: Article Details of Cara Membuat Judul Skripsi ..." at bounding box center [376, 8] width 150 height 12
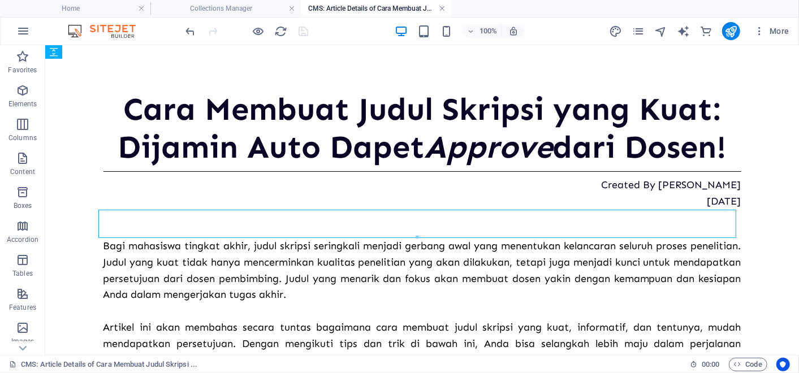
click at [439, 7] on link at bounding box center [442, 8] width 7 height 11
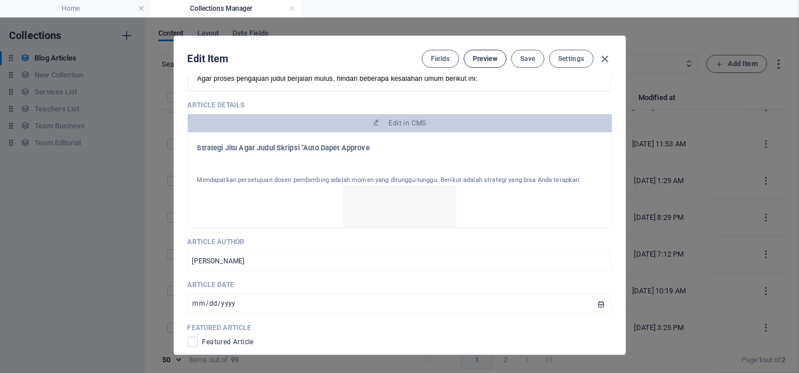
click at [473, 61] on span "Preview" at bounding box center [485, 58] width 25 height 9
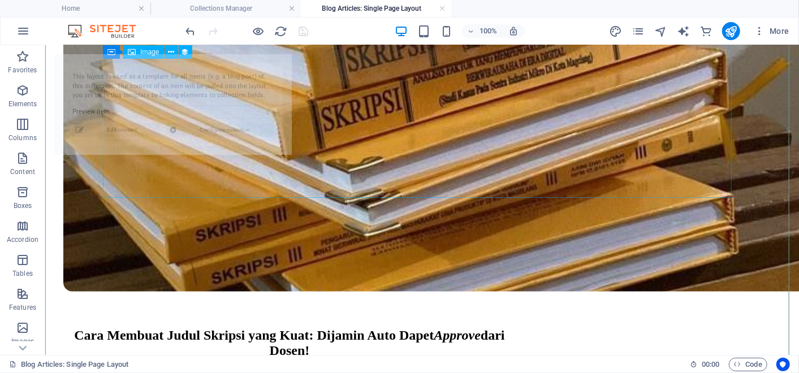
scroll to position [406, 0]
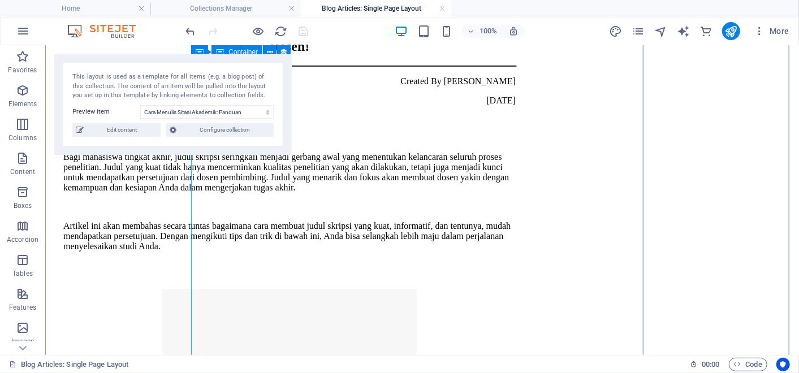
select select "68dd713e42a595f7d00d0143"
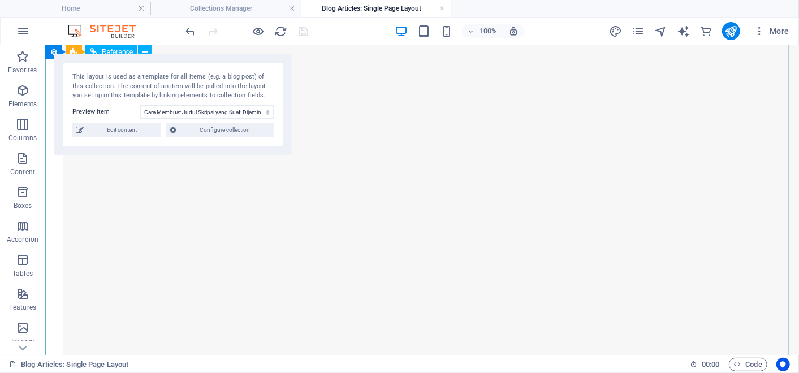
scroll to position [8158, 0]
click at [444, 7] on link at bounding box center [442, 8] width 7 height 11
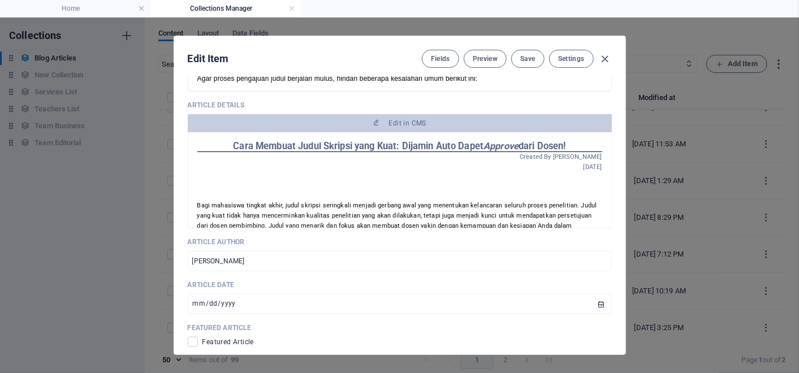
scroll to position [0, 0]
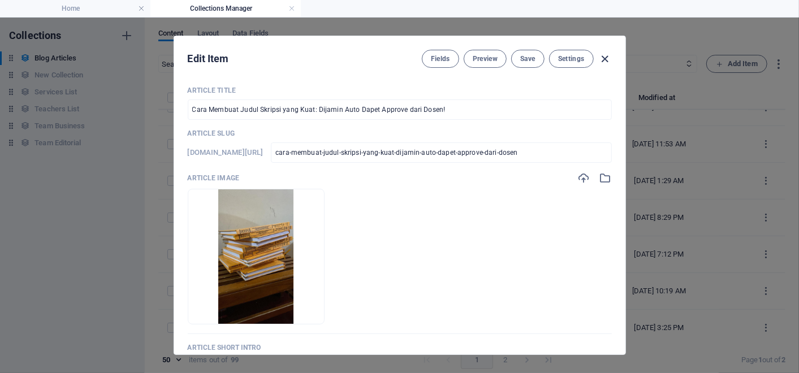
click at [606, 57] on icon "button" at bounding box center [605, 59] width 13 height 13
